Goal: Transaction & Acquisition: Book appointment/travel/reservation

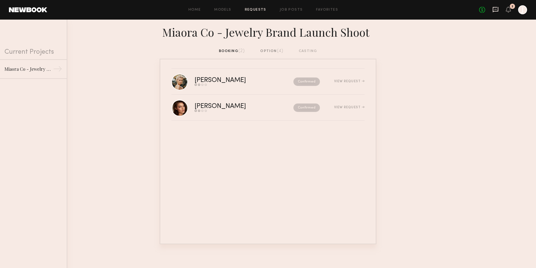
click at [498, 11] on icon at bounding box center [496, 9] width 6 height 6
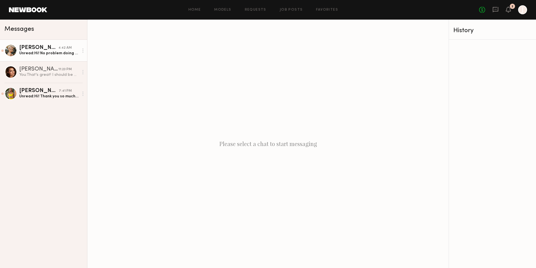
click at [49, 51] on div "Unread: Hi! No problem doing my own makeup — do you think we could add an hour …" at bounding box center [48, 53] width 59 height 5
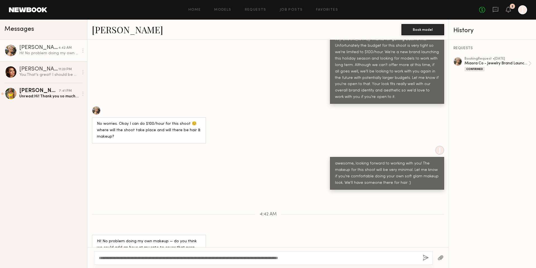
scroll to position [324, 0]
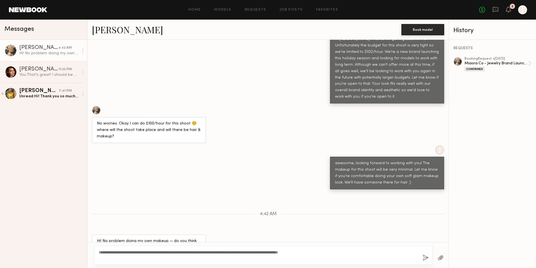
type textarea "**********"
click at [422, 256] on div "**********" at bounding box center [263, 254] width 339 height 19
click at [428, 257] on button "button" at bounding box center [426, 257] width 6 height 7
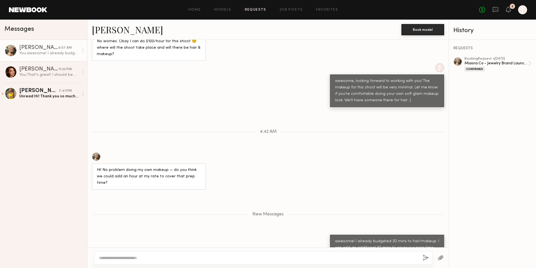
click at [261, 10] on link "Requests" at bounding box center [256, 10] width 22 height 4
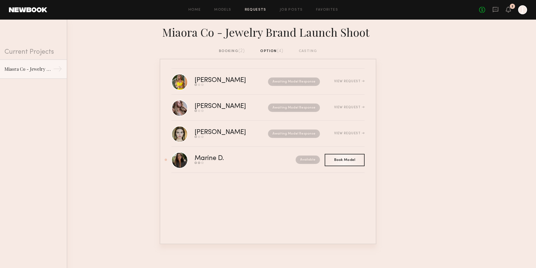
click at [227, 54] on div "booking (2) option (4) casting" at bounding box center [268, 53] width 536 height 11
click at [228, 51] on div "booking (2)" at bounding box center [232, 51] width 26 height 6
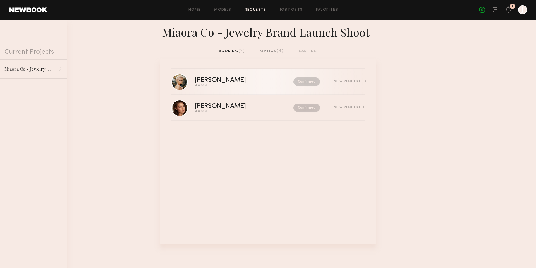
click at [259, 84] on div "Send request Model response Review hours worked Pay model" at bounding box center [232, 84] width 75 height 2
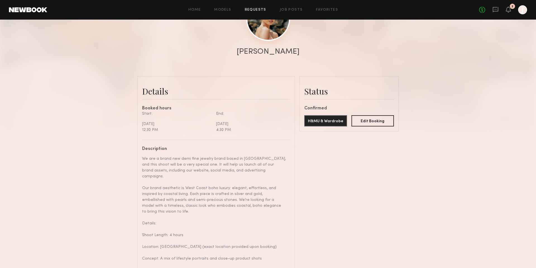
scroll to position [126, 0]
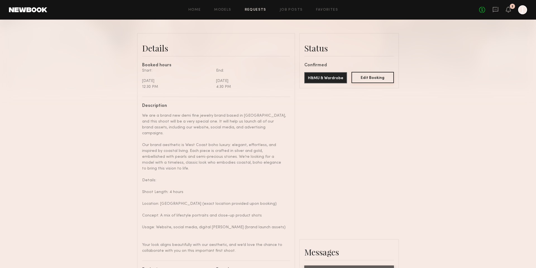
click at [378, 82] on button "Edit Booking" at bounding box center [373, 77] width 43 height 11
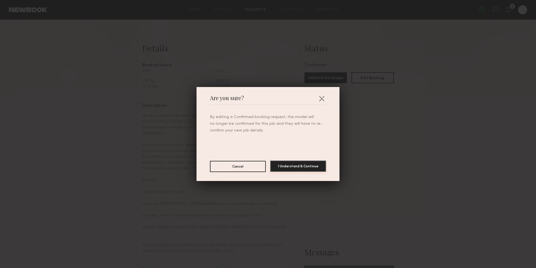
click at [305, 165] on button "I Understand & Continue" at bounding box center [298, 165] width 56 height 11
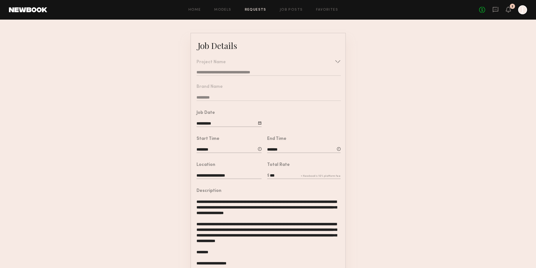
scroll to position [13, 0]
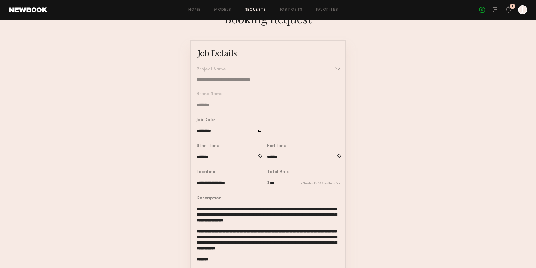
click at [280, 181] on input "***" at bounding box center [303, 183] width 73 height 6
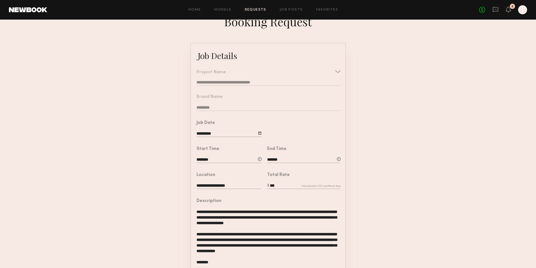
type input "***"
click at [378, 201] on form "**********" at bounding box center [268, 249] width 536 height 413
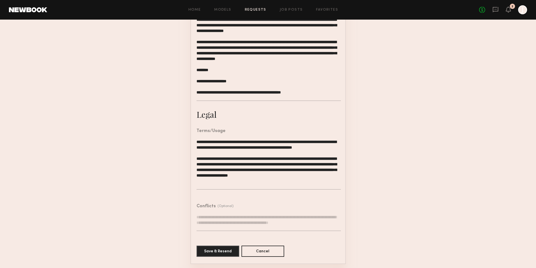
scroll to position [202, 0]
click at [226, 250] on button "Save & Resend" at bounding box center [218, 250] width 43 height 11
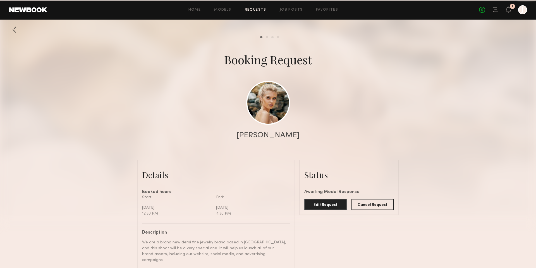
scroll to position [552, 0]
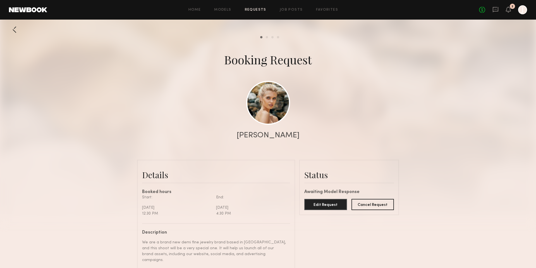
click at [16, 29] on div at bounding box center [14, 29] width 11 height 11
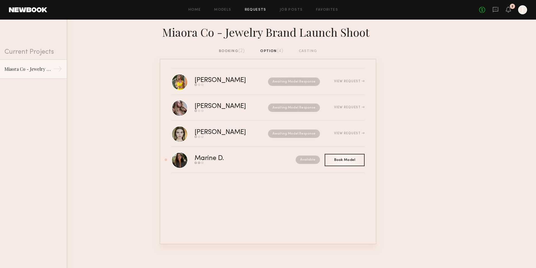
click at [236, 54] on div "booking (2)" at bounding box center [232, 51] width 26 height 6
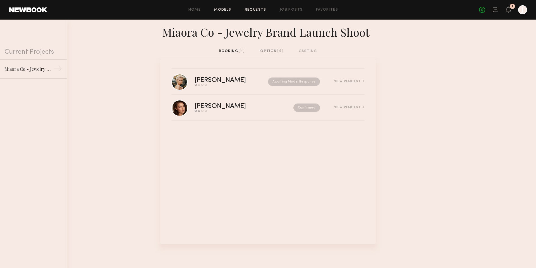
click at [219, 9] on link "Models" at bounding box center [222, 10] width 17 height 4
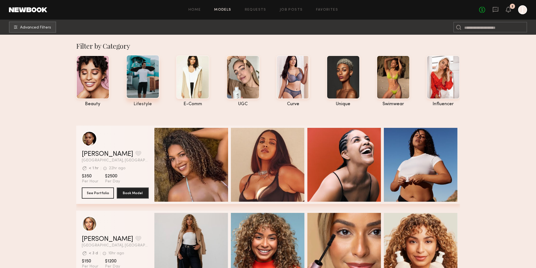
click at [139, 77] on div at bounding box center [142, 77] width 33 height 44
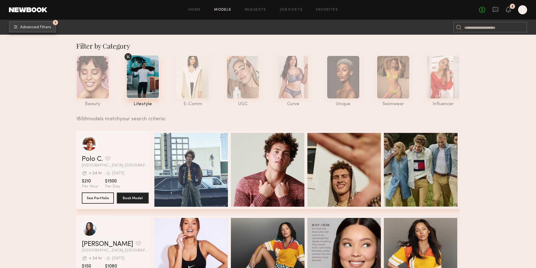
click at [32, 27] on span "Advanced Filters" at bounding box center [35, 27] width 31 height 4
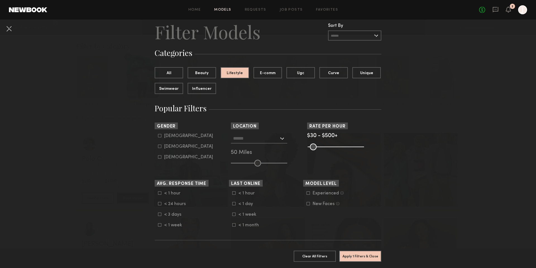
scroll to position [17, 0]
click at [167, 70] on button "All" at bounding box center [169, 71] width 28 height 11
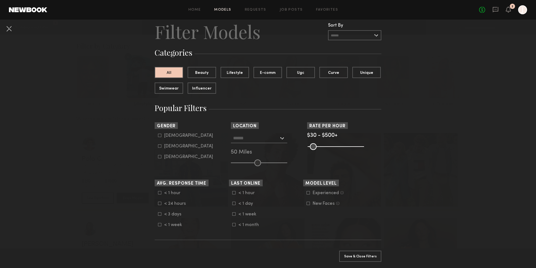
click at [269, 139] on input "text" at bounding box center [256, 137] width 46 height 9
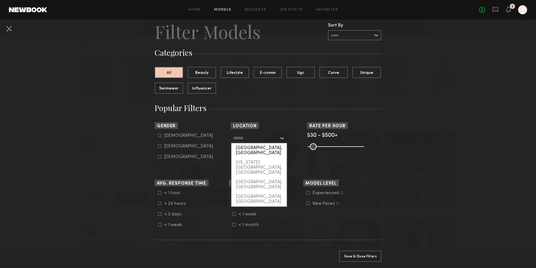
click at [265, 150] on div "[GEOGRAPHIC_DATA], [GEOGRAPHIC_DATA]" at bounding box center [258, 150] width 55 height 15
type input "**********"
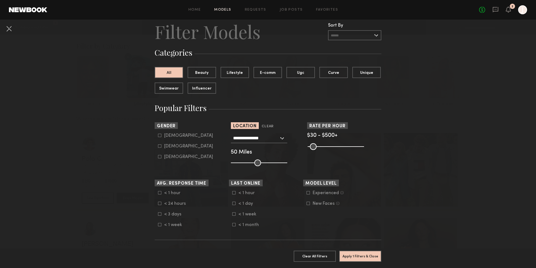
click at [171, 144] on common-framework-checkbox "Female" at bounding box center [193, 146] width 71 height 5
click at [170, 148] on div "Female" at bounding box center [188, 145] width 49 height 3
type input "**"
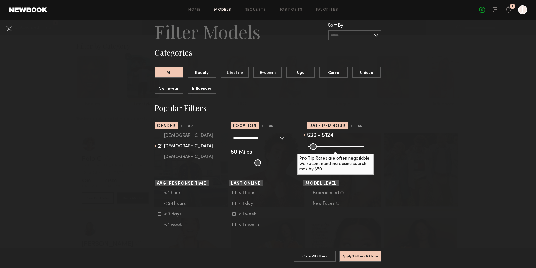
drag, startPoint x: 361, startPoint y: 148, endPoint x: 321, endPoint y: 146, distance: 39.7
click at [321, 146] on input "range" at bounding box center [336, 146] width 56 height 7
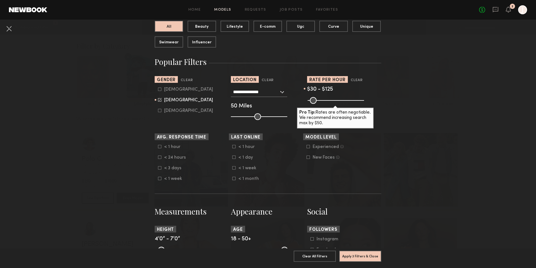
scroll to position [65, 0]
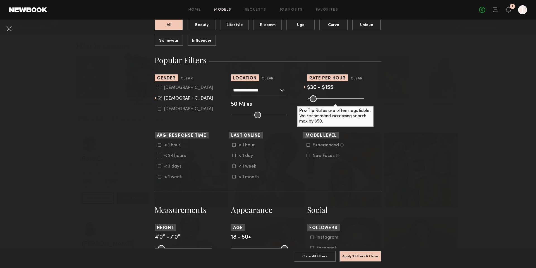
type input "***"
click at [324, 98] on input "range" at bounding box center [336, 98] width 56 height 7
click at [203, 123] on form "**********" at bounding box center [268, 251] width 227 height 557
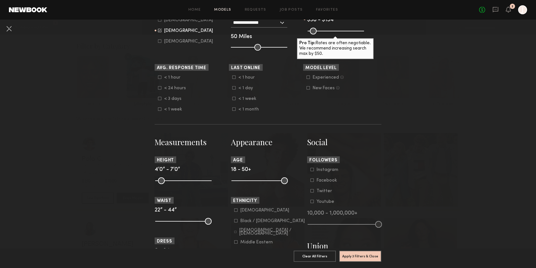
scroll to position [133, 0]
drag, startPoint x: 158, startPoint y: 181, endPoint x: 164, endPoint y: 181, distance: 6.4
click at [162, 181] on input "range" at bounding box center [183, 180] width 56 height 7
click at [164, 181] on common-range-minmax at bounding box center [183, 179] width 56 height 7
click at [163, 181] on common-range-minmax at bounding box center [183, 179] width 56 height 7
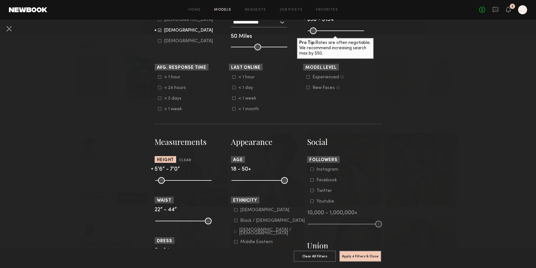
drag, startPoint x: 161, startPoint y: 181, endPoint x: 183, endPoint y: 181, distance: 22.1
type input "**"
click at [183, 181] on input "range" at bounding box center [183, 180] width 56 height 7
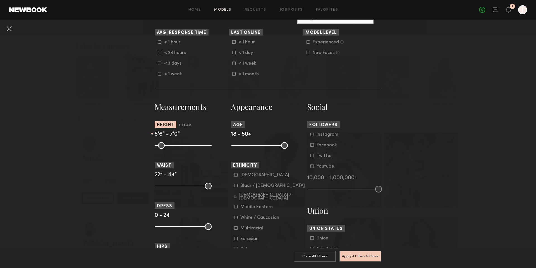
scroll to position [169, 0]
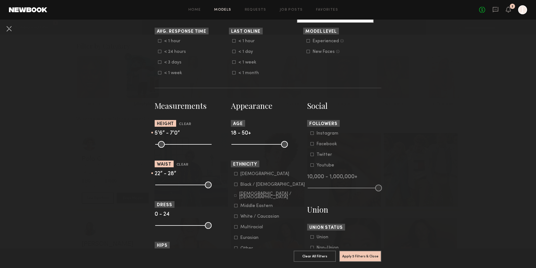
drag, startPoint x: 208, startPoint y: 186, endPoint x: 172, endPoint y: 186, distance: 36.0
type input "**"
click at [172, 186] on input "range" at bounding box center [183, 184] width 56 height 7
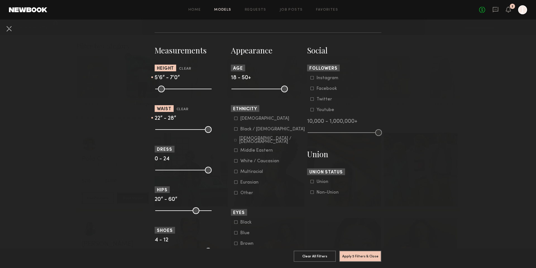
scroll to position [230, 0]
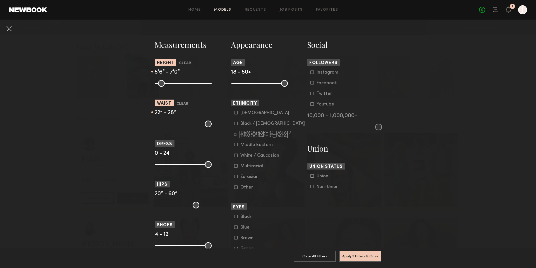
click at [239, 154] on label "White / Caucasian" at bounding box center [256, 154] width 45 height 3
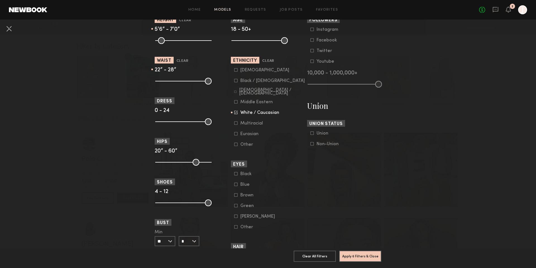
scroll to position [271, 0]
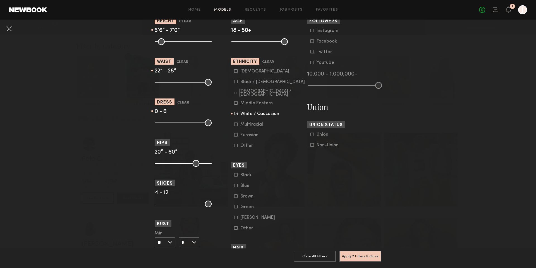
drag, startPoint x: 209, startPoint y: 123, endPoint x: 169, endPoint y: 124, distance: 39.9
type input "*"
click at [169, 124] on input "range" at bounding box center [183, 122] width 56 height 7
drag, startPoint x: 235, startPoint y: 43, endPoint x: 245, endPoint y: 43, distance: 10.3
type input "**"
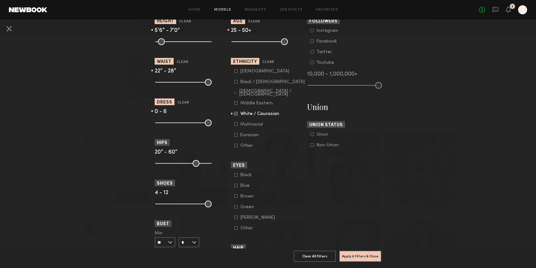
click at [245, 43] on input "range" at bounding box center [259, 41] width 56 height 7
drag, startPoint x: 287, startPoint y: 43, endPoint x: 263, endPoint y: 42, distance: 24.3
type input "**"
click at [263, 42] on input "range" at bounding box center [259, 41] width 56 height 7
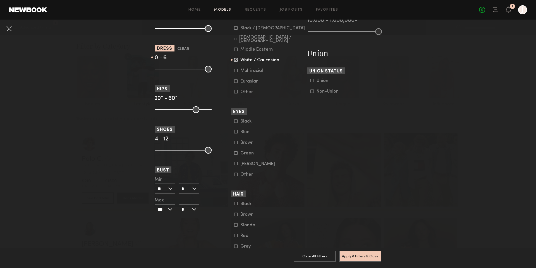
scroll to position [325, 0]
click at [237, 225] on icon at bounding box center [235, 224] width 3 height 3
click at [236, 224] on icon at bounding box center [236, 224] width 4 height 4
click at [361, 257] on button "Apply 8 Filters & Close" at bounding box center [360, 255] width 42 height 11
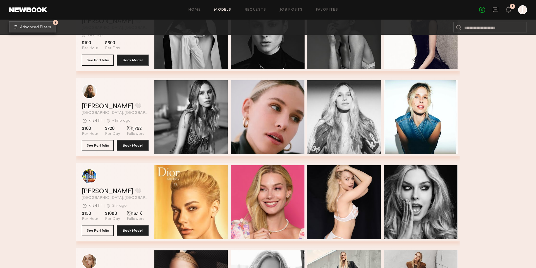
scroll to position [3283, 0]
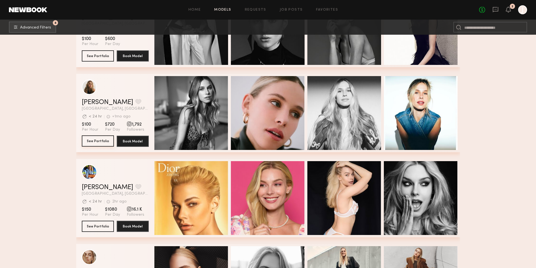
click at [96, 141] on button "See Portfolio" at bounding box center [98, 140] width 32 height 11
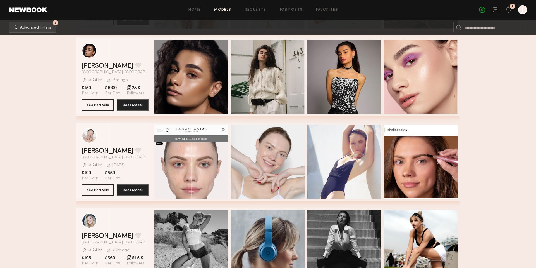
scroll to position [5016, 0]
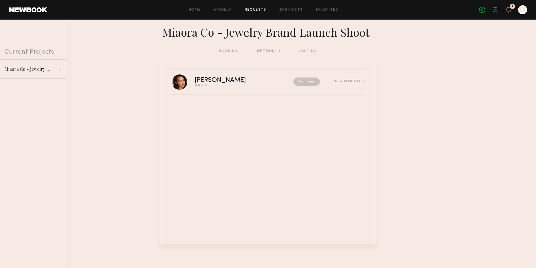
click at [276, 52] on span "(5)" at bounding box center [276, 51] width 7 height 4
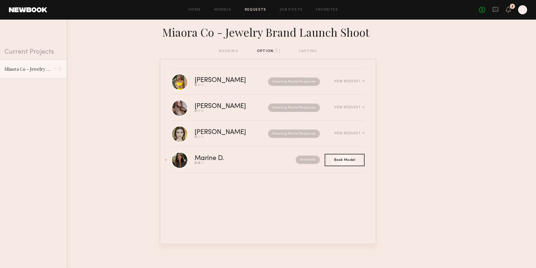
click at [225, 49] on div "booking option (5) casting" at bounding box center [268, 51] width 99 height 6
click at [230, 51] on div "booking option (5) casting" at bounding box center [268, 51] width 99 height 6
click at [275, 49] on div "booking option (5) casting" at bounding box center [268, 51] width 99 height 6
click at [252, 7] on div "Home Models Requests Job Posts Favorites Sign Out No fees up to $5,000 2 J" at bounding box center [287, 9] width 480 height 9
click at [254, 10] on link "Requests" at bounding box center [256, 10] width 22 height 4
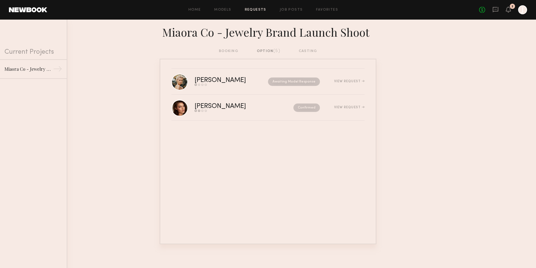
click at [230, 50] on div "booking option (5) casting" at bounding box center [268, 51] width 99 height 6
click at [256, 49] on div "booking option (5) casting" at bounding box center [268, 51] width 99 height 6
click at [262, 50] on div "option (5)" at bounding box center [268, 51] width 23 height 6
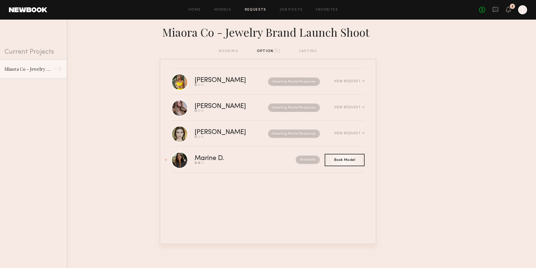
click at [235, 50] on div "booking option (5) casting" at bounding box center [268, 51] width 99 height 6
click at [226, 53] on div "booking option (5) casting" at bounding box center [268, 51] width 99 height 6
click at [226, 49] on div "booking option (5) casting" at bounding box center [268, 51] width 99 height 6
click at [226, 52] on div "booking option (5) casting" at bounding box center [268, 51] width 99 height 6
click at [310, 51] on div "booking option (5) casting" at bounding box center [268, 51] width 99 height 6
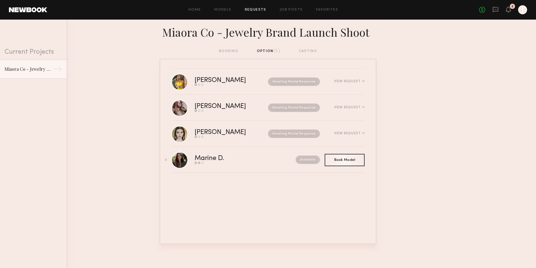
click at [259, 13] on div "Home Models Requests Job Posts Favorites Sign Out No fees up to $5,000 2 J" at bounding box center [287, 9] width 480 height 9
click at [257, 6] on div "Home Models Requests Job Posts Favorites Sign Out No fees up to $5,000 2 J" at bounding box center [287, 9] width 480 height 9
click at [255, 8] on link "Requests" at bounding box center [256, 10] width 22 height 4
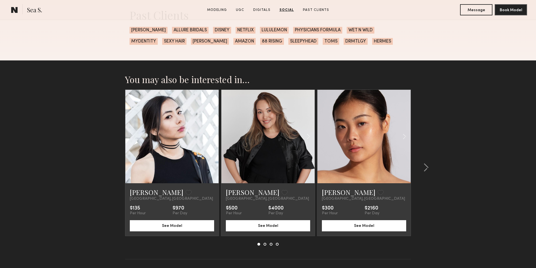
scroll to position [1242, 0]
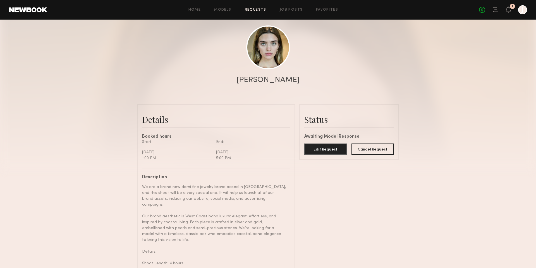
scroll to position [54, 0]
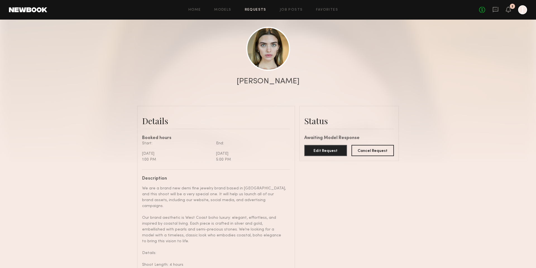
click at [261, 9] on link "Requests" at bounding box center [256, 10] width 22 height 4
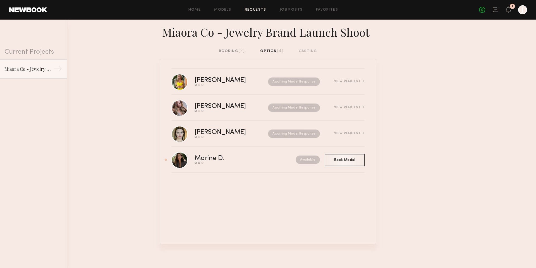
click at [237, 51] on div "booking (2)" at bounding box center [232, 51] width 26 height 6
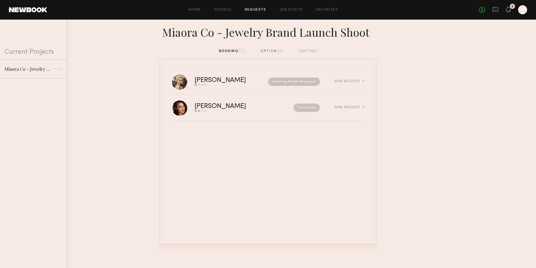
click at [268, 51] on div "option (4)" at bounding box center [271, 51] width 23 height 6
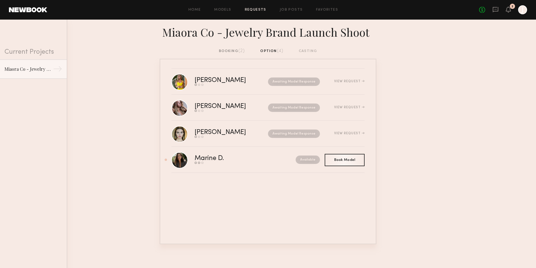
click at [314, 52] on div "booking (2) option (4) casting" at bounding box center [268, 51] width 99 height 6
click at [310, 51] on div "booking (2) option (4) casting" at bounding box center [268, 51] width 99 height 6
click at [484, 10] on link "No fees up to $5,000" at bounding box center [482, 10] width 6 height 6
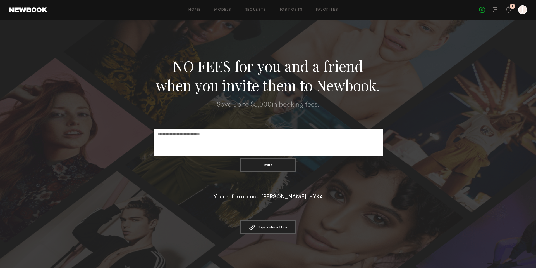
click at [522, 9] on div at bounding box center [522, 9] width 9 height 9
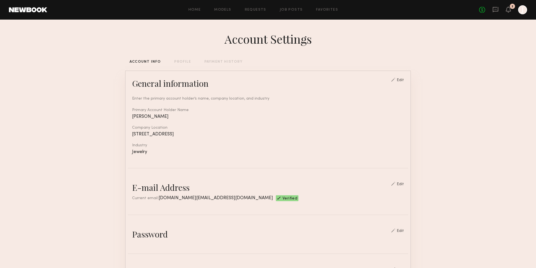
click at [180, 61] on div "PROFILE" at bounding box center [182, 62] width 16 height 4
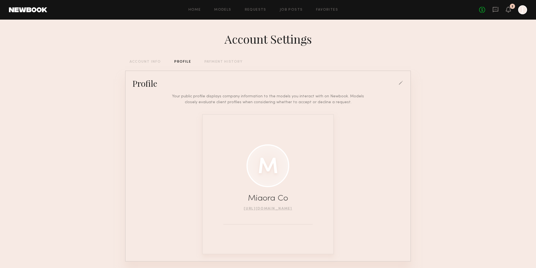
click at [222, 63] on div "PAYMENT HISTORY" at bounding box center [223, 62] width 38 height 4
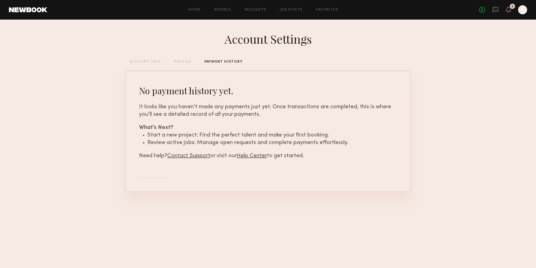
click at [257, 155] on link "Help Center" at bounding box center [252, 155] width 30 height 5
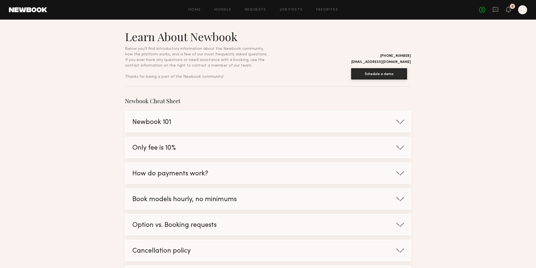
click at [285, 121] on div "Newbook 101" at bounding box center [262, 121] width 273 height 21
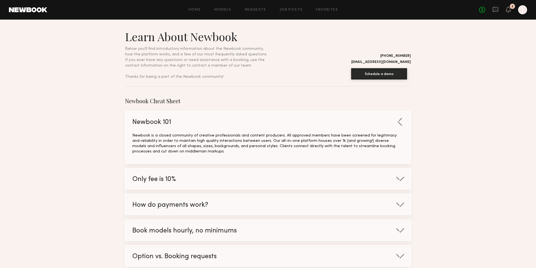
click at [291, 132] on div "Newbook 101" at bounding box center [262, 121] width 273 height 21
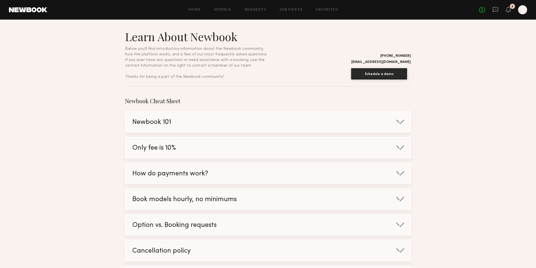
click at [264, 148] on div "Only fee is 10%" at bounding box center [262, 147] width 273 height 21
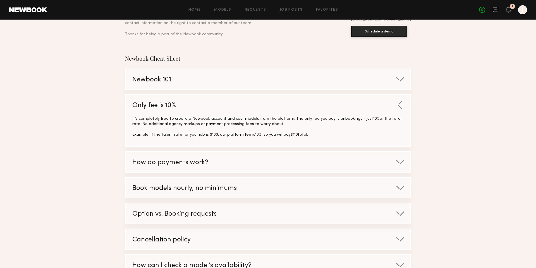
scroll to position [43, 0]
click at [267, 164] on div "How do payments work?" at bounding box center [262, 161] width 273 height 21
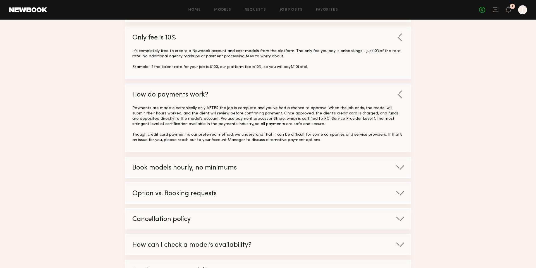
scroll to position [111, 0]
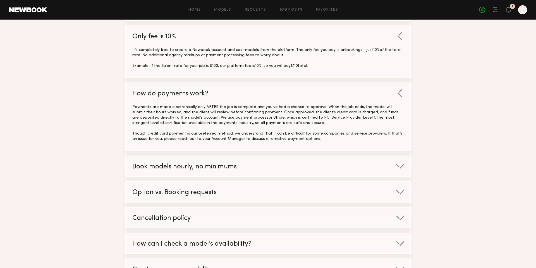
click at [258, 165] on div "Book models hourly, no minimums" at bounding box center [262, 166] width 273 height 21
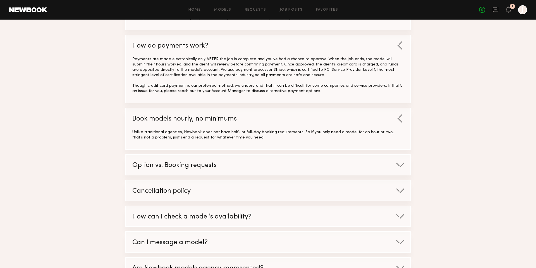
scroll to position [160, 0]
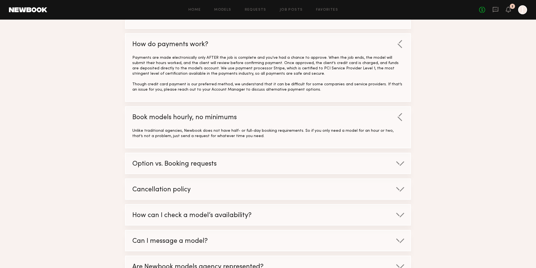
click at [258, 165] on div "Option vs. Booking requests" at bounding box center [262, 163] width 273 height 21
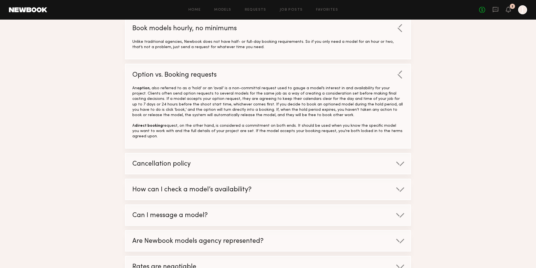
scroll to position [252, 0]
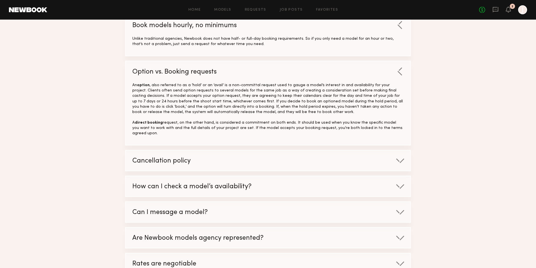
click at [289, 150] on div "Cancellation policy" at bounding box center [262, 160] width 273 height 21
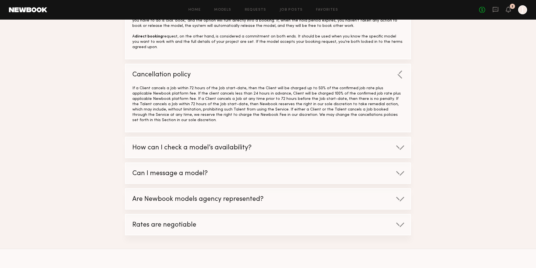
scroll to position [340, 0]
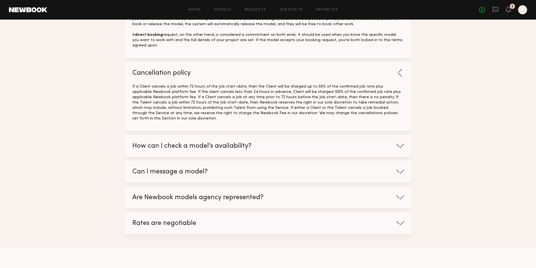
click at [293, 188] on div "Are Newbook models agency represented?" at bounding box center [262, 197] width 273 height 21
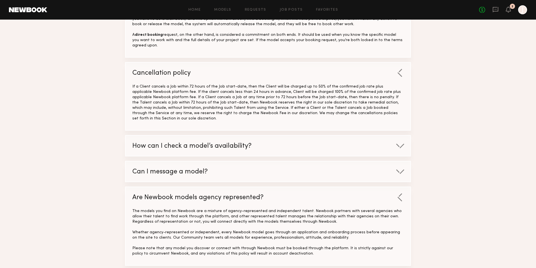
click at [277, 136] on div "How can I check a model’s availability?" at bounding box center [262, 145] width 273 height 21
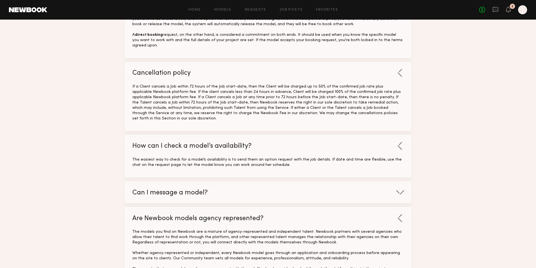
click at [283, 182] on div "Can I message a model?" at bounding box center [262, 192] width 273 height 21
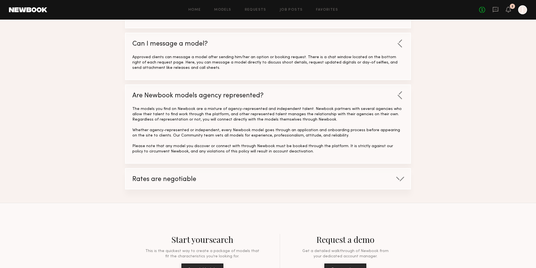
scroll to position [490, 0]
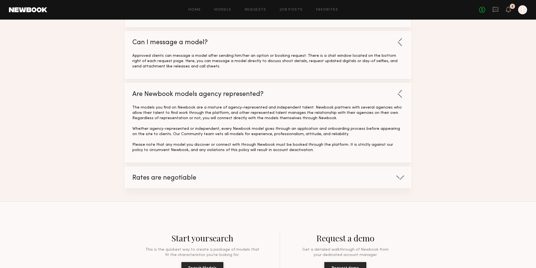
click at [277, 170] on div "Rates are negotiable" at bounding box center [262, 177] width 273 height 21
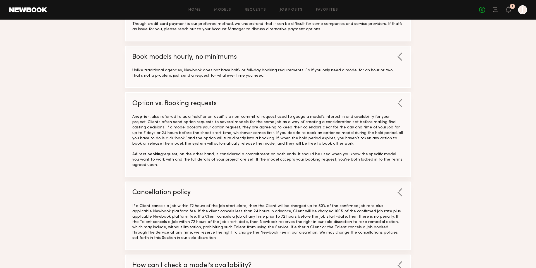
scroll to position [0, 0]
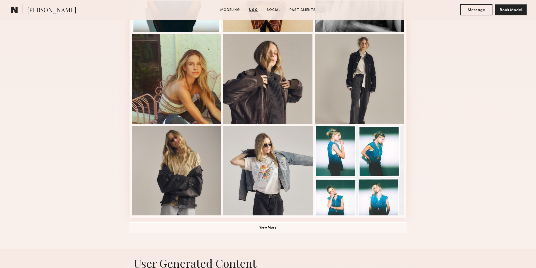
scroll to position [313, 0]
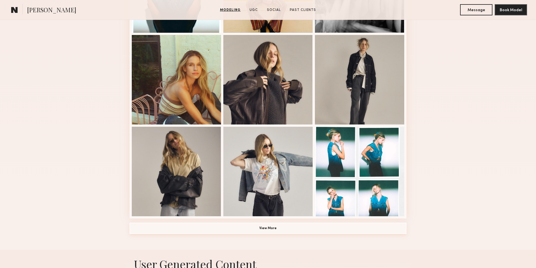
click at [297, 225] on button "View More" at bounding box center [268, 227] width 277 height 11
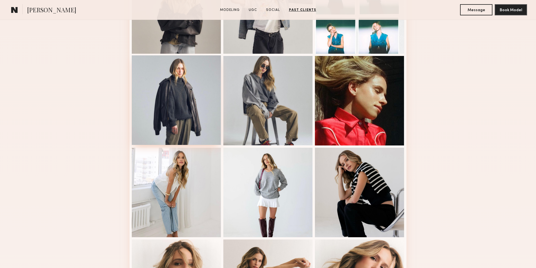
scroll to position [473, 0]
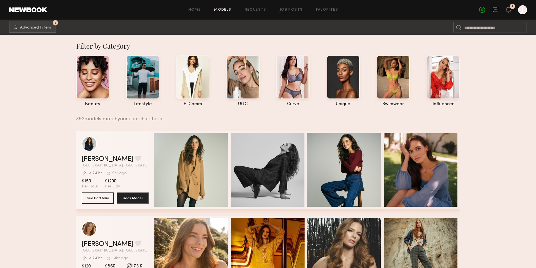
scroll to position [0, 2]
